Goal: Check status: Check status

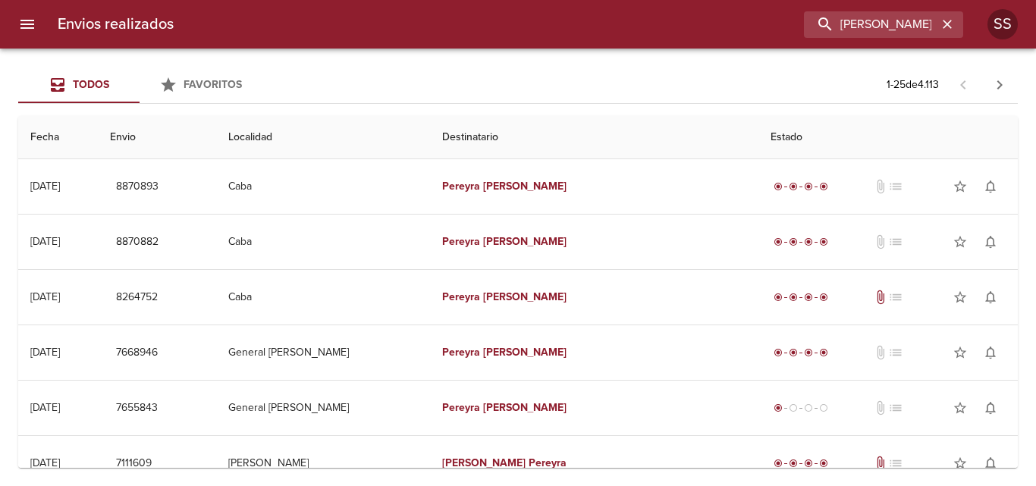
scroll to position [299, 0]
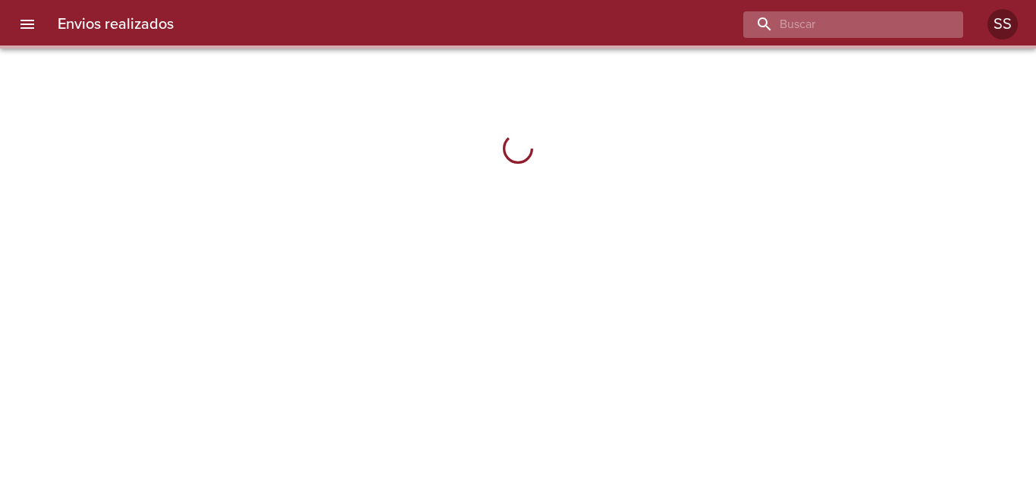
click at [894, 24] on input "buscar" at bounding box center [841, 24] width 194 height 27
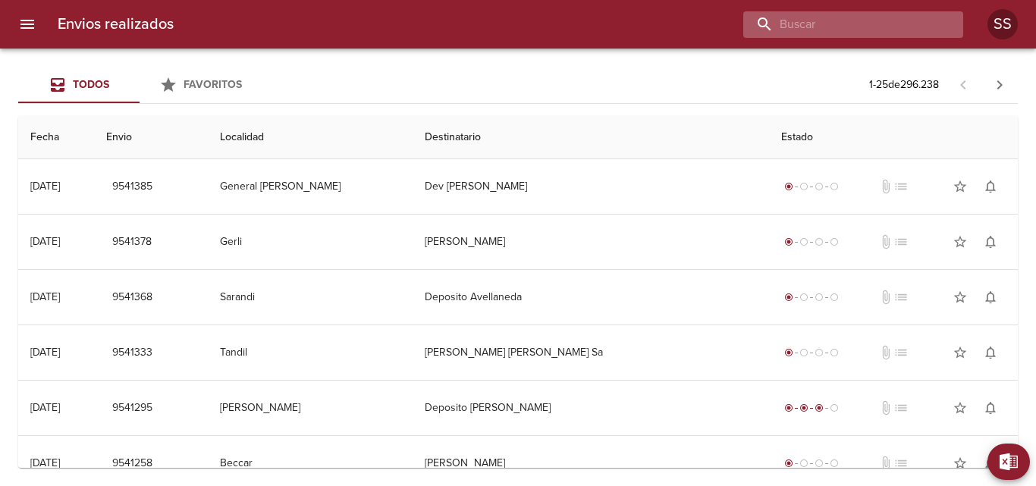
paste input "Analia Di Carlo"
type input "Analia Di Carlo"
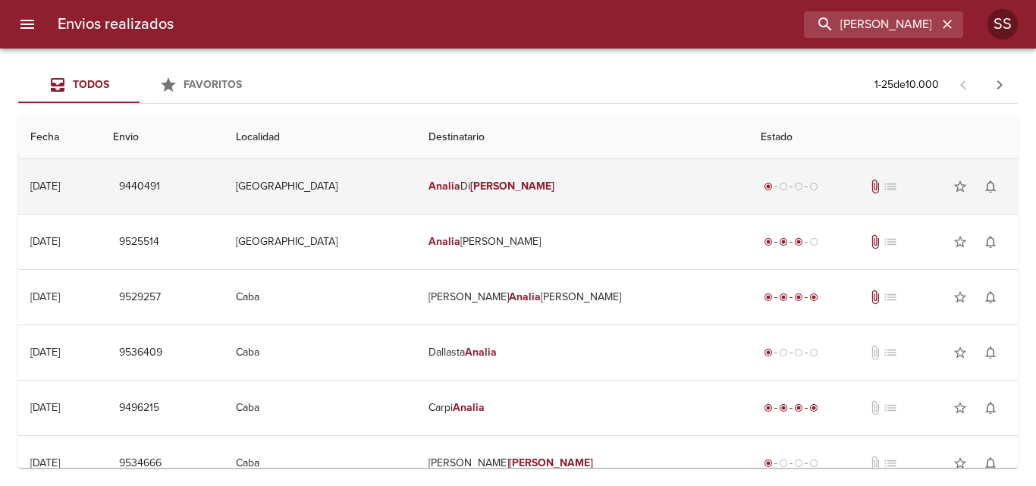
click at [318, 185] on td "Villa Seca" at bounding box center [320, 186] width 193 height 55
